Goal: Information Seeking & Learning: Understand process/instructions

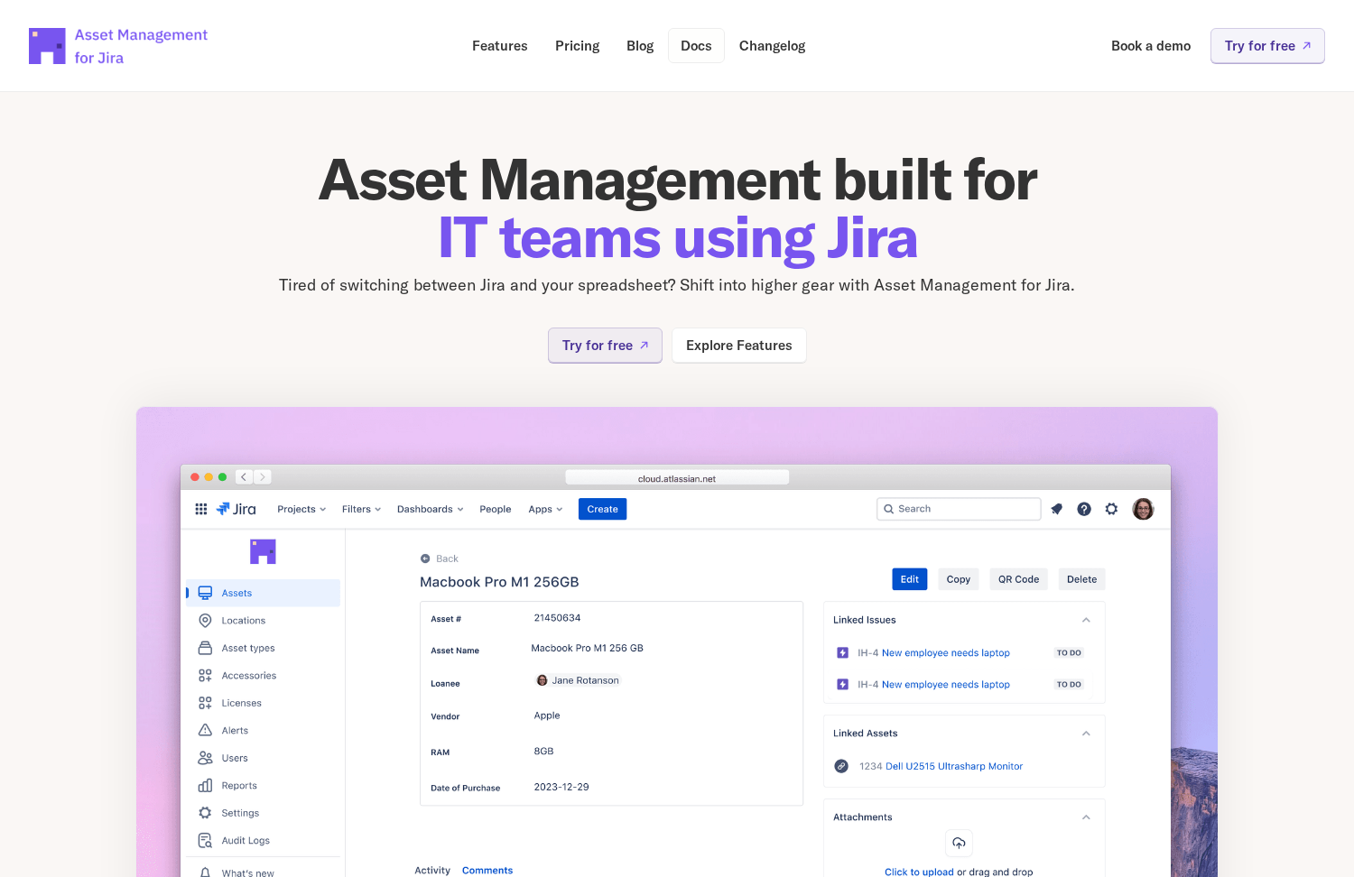
click at [695, 48] on p "Docs" at bounding box center [697, 46] width 32 height 14
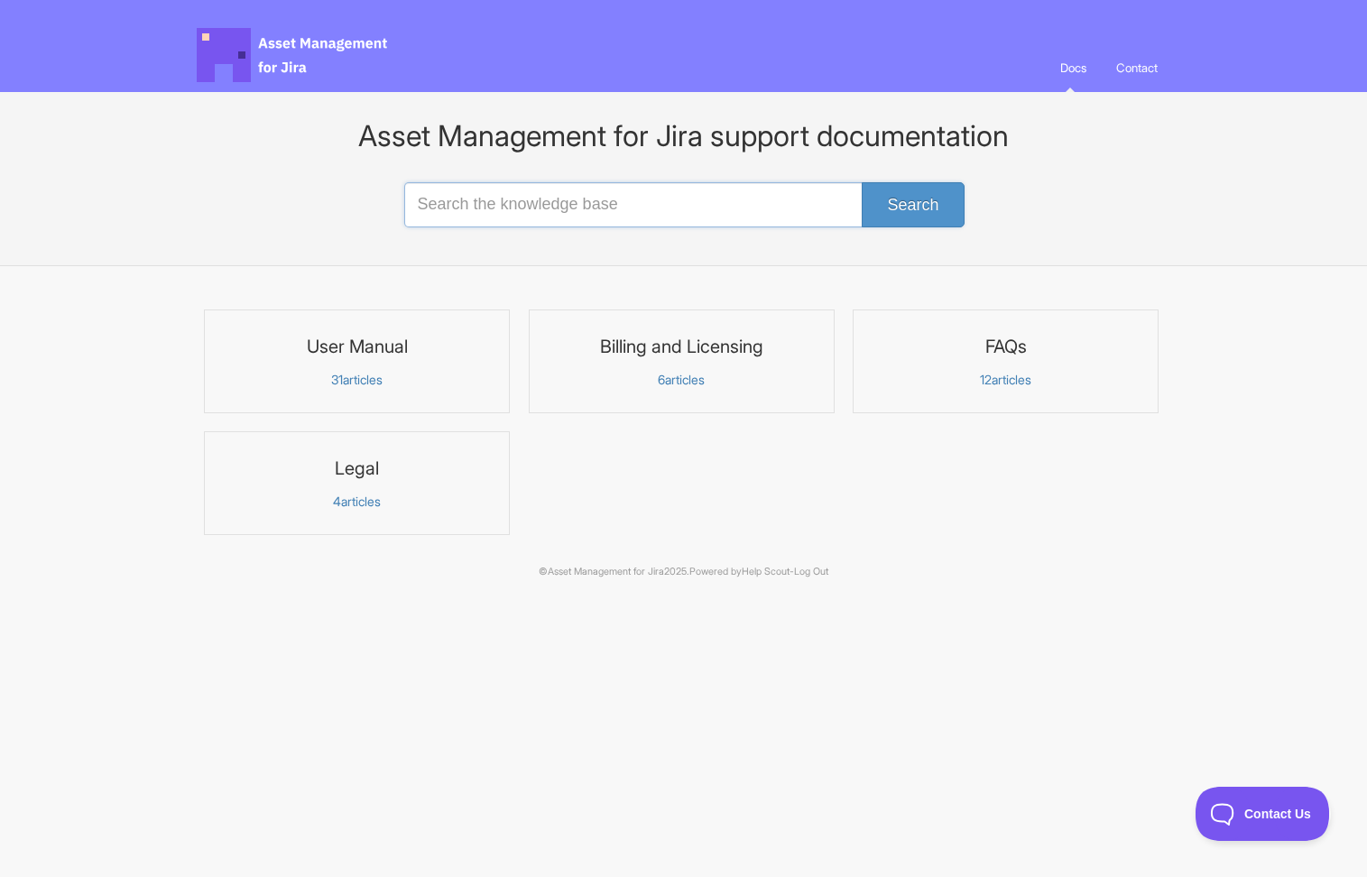
click at [447, 205] on input "Search the knowledge base" at bounding box center [684, 204] width 560 height 45
click at [355, 358] on link "User Manual 31 articles" at bounding box center [357, 362] width 306 height 104
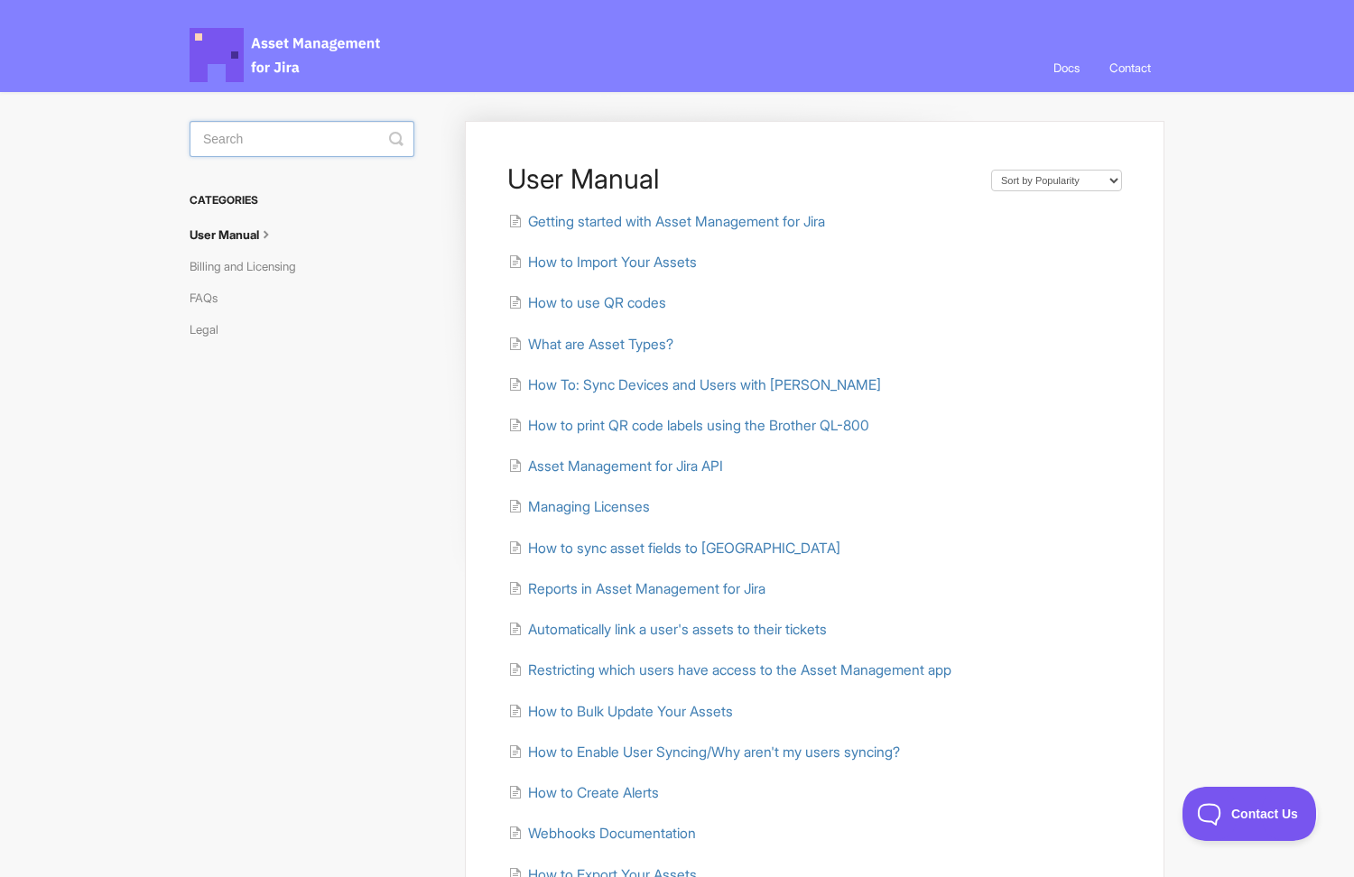
click at [248, 140] on input "Search" at bounding box center [302, 139] width 225 height 36
type input "intune"
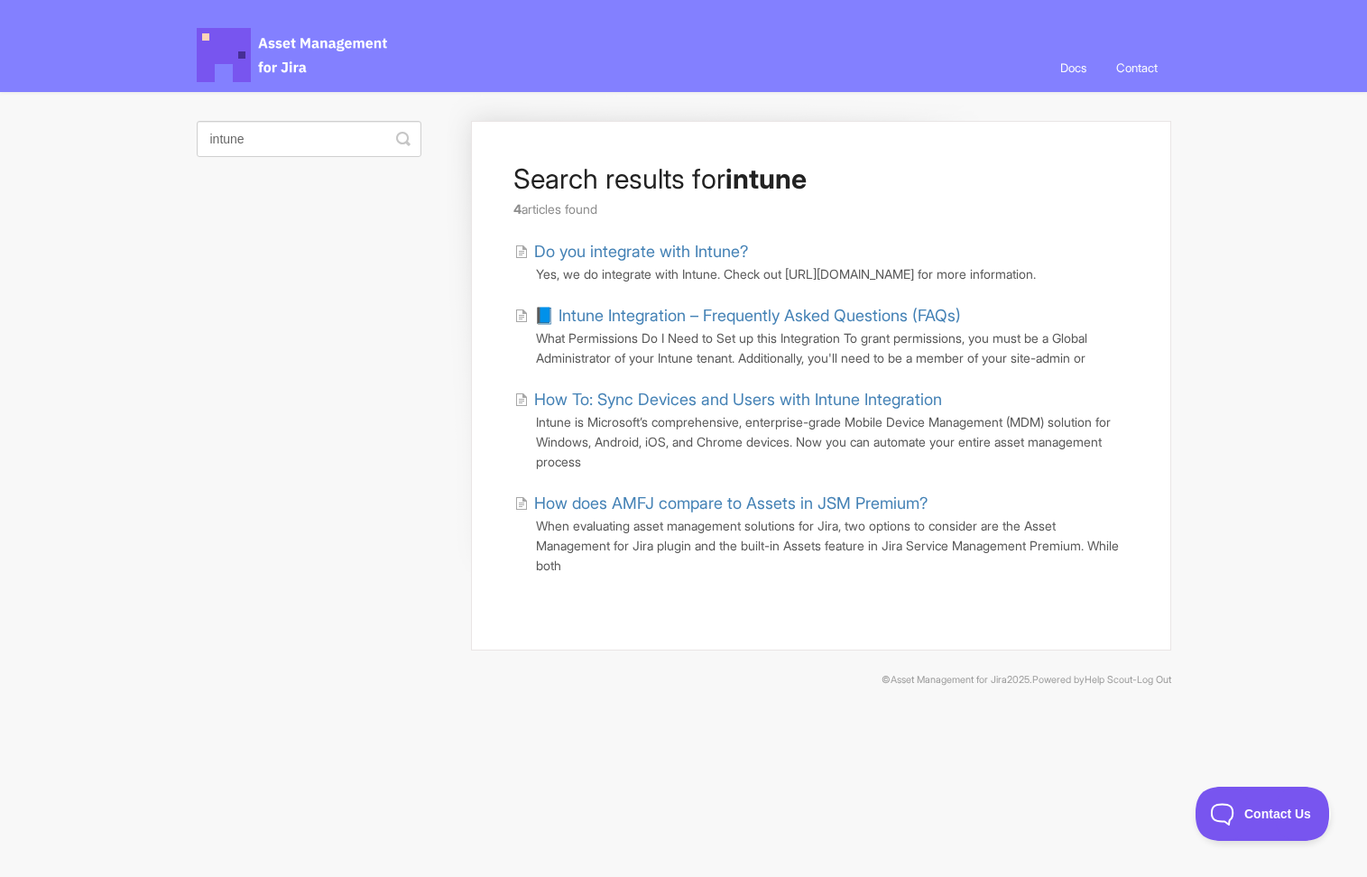
click at [625, 410] on link "How To: Sync Devices and Users with Intune Integration" at bounding box center [728, 399] width 428 height 24
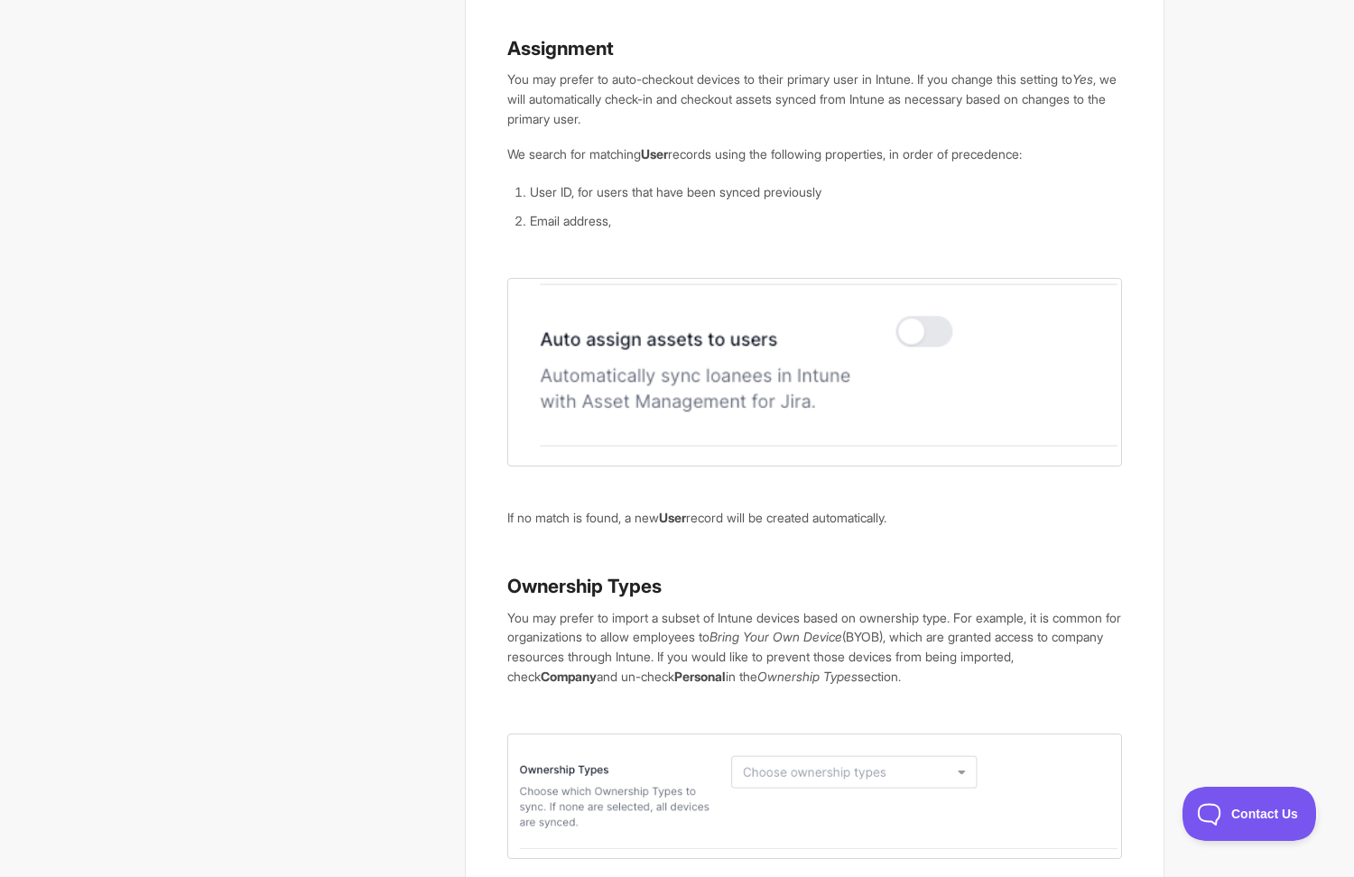
scroll to position [2838, 0]
